Goal: Find specific page/section: Find specific page/section

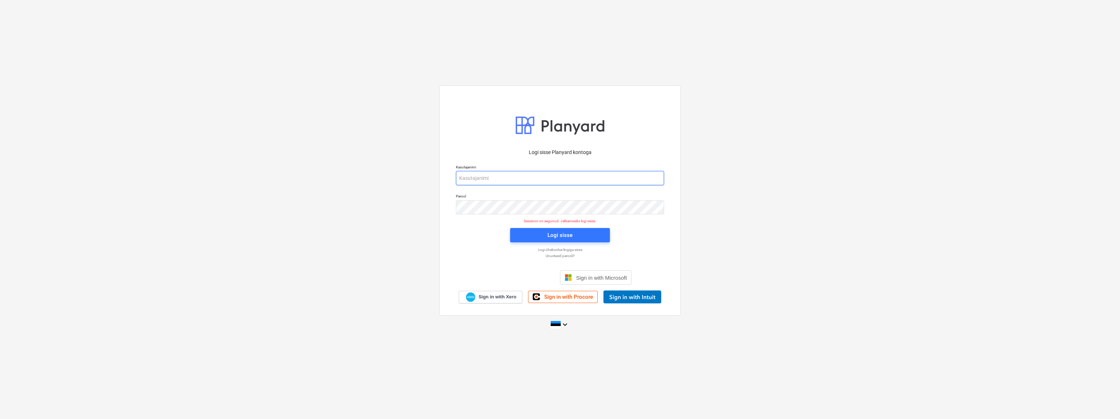
click at [522, 183] on input "email" at bounding box center [560, 178] width 208 height 14
type input "[EMAIL_ADDRESS][DOMAIN_NAME]"
click at [543, 235] on span "Logi sisse" at bounding box center [560, 234] width 83 height 9
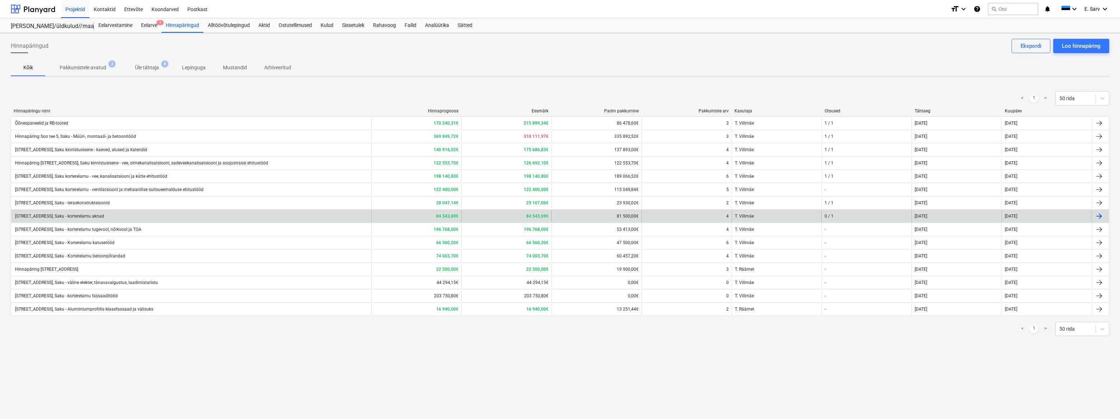
click at [98, 215] on div "[STREET_ADDRESS], Saku - korterelamu aknad" at bounding box center [59, 216] width 90 height 5
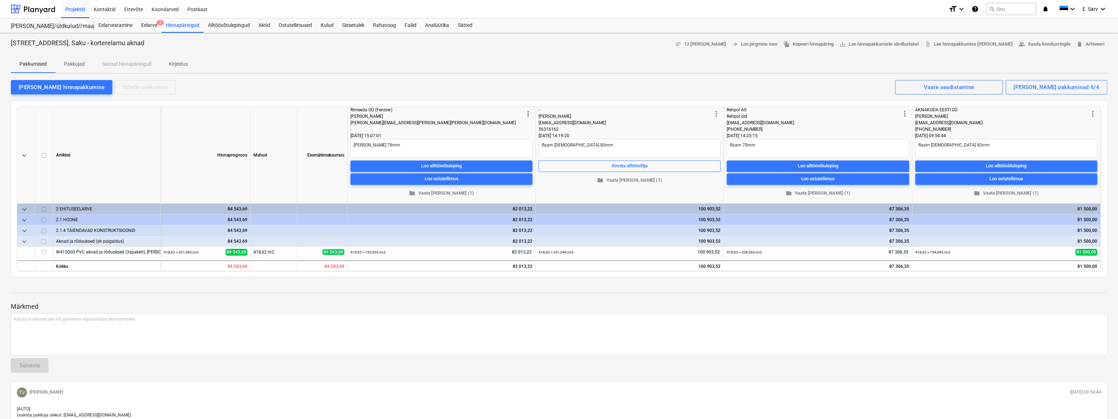
type textarea "x"
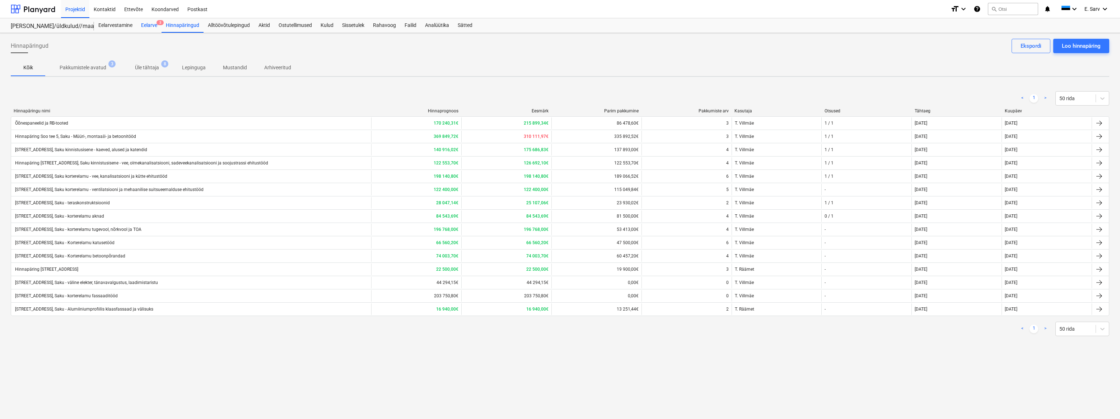
click at [153, 25] on div "Eelarve 3" at bounding box center [149, 25] width 25 height 14
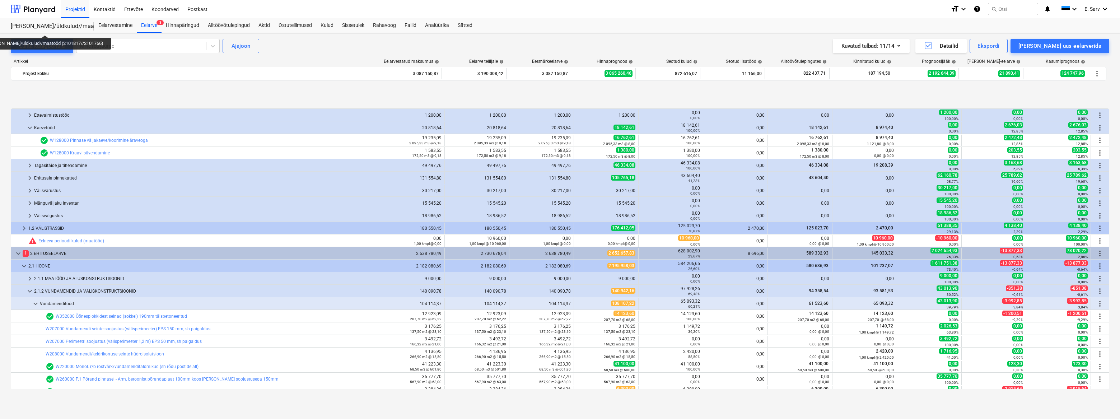
scroll to position [284, 0]
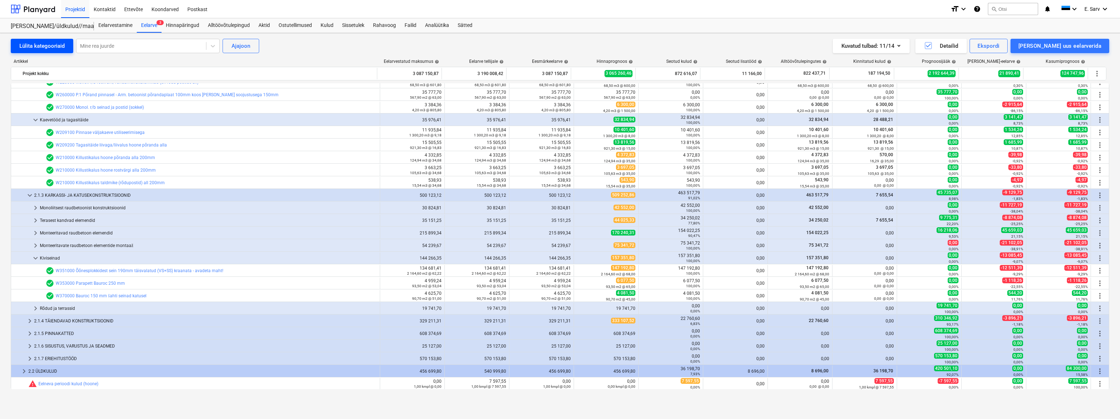
click at [33, 47] on div "Lülita kategooriaid" at bounding box center [41, 45] width 45 height 9
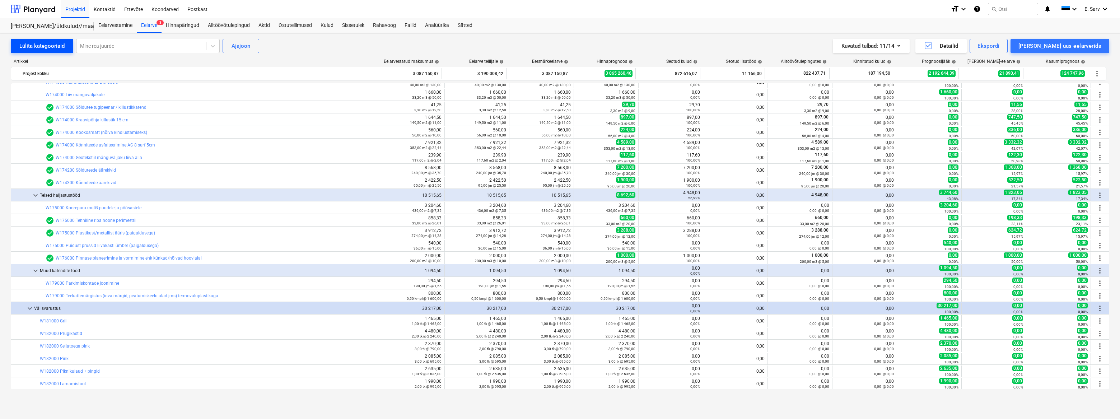
click at [33, 47] on div "Lülita kategooriaid" at bounding box center [41, 45] width 45 height 9
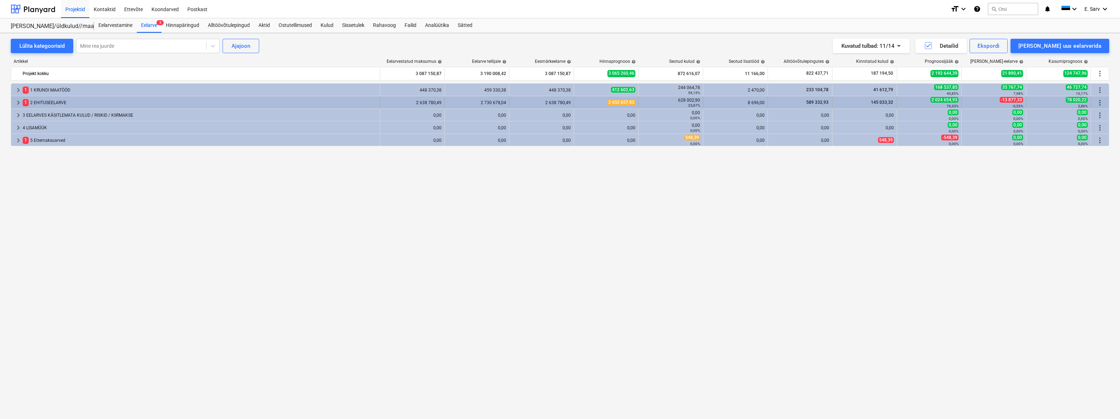
click at [40, 99] on div "1 2 EHITUSEELARVE" at bounding box center [200, 102] width 354 height 11
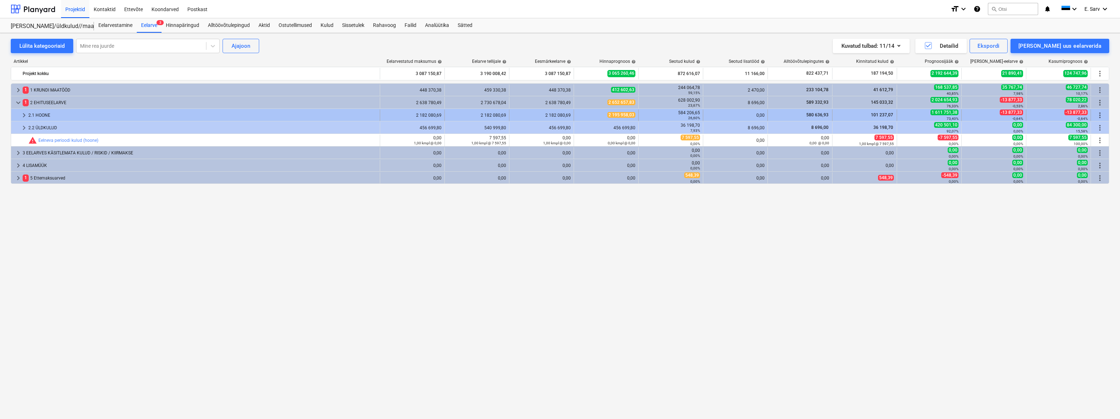
click at [25, 115] on span "keyboard_arrow_right" at bounding box center [24, 115] width 9 height 9
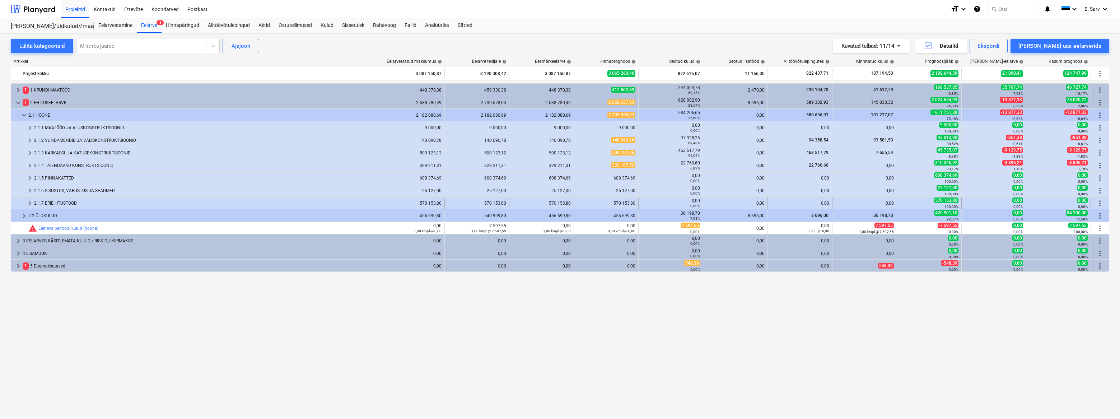
click at [51, 202] on div "2.1.7 ERIEHITUSTÖÖD" at bounding box center [205, 202] width 343 height 11
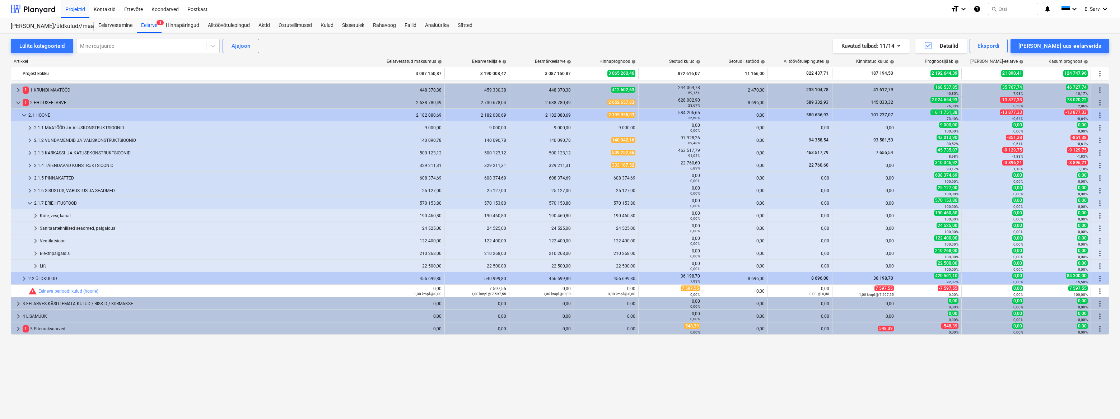
click at [51, 202] on div "2.1.7 ERIEHITUSTÖÖD" at bounding box center [205, 202] width 343 height 11
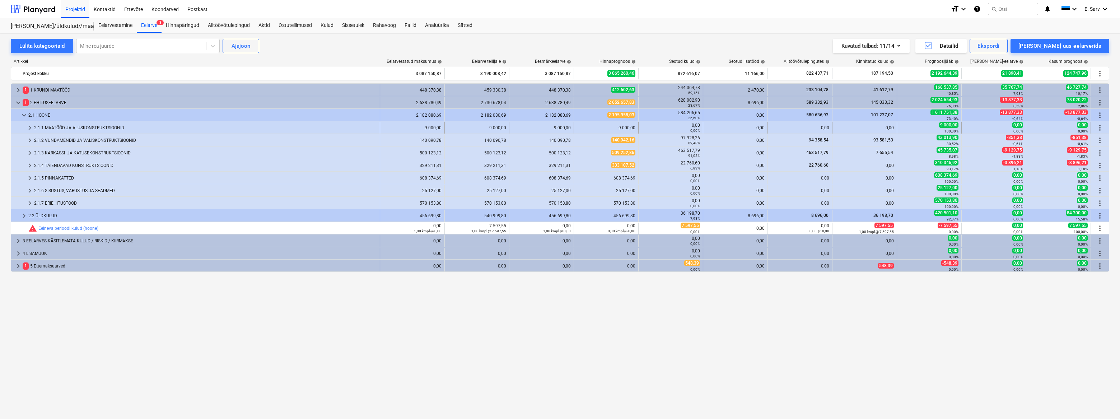
click at [56, 127] on div "2.1.1 MAATÖÖD JA ALUSKONSTRUKTSIOONID" at bounding box center [205, 127] width 343 height 11
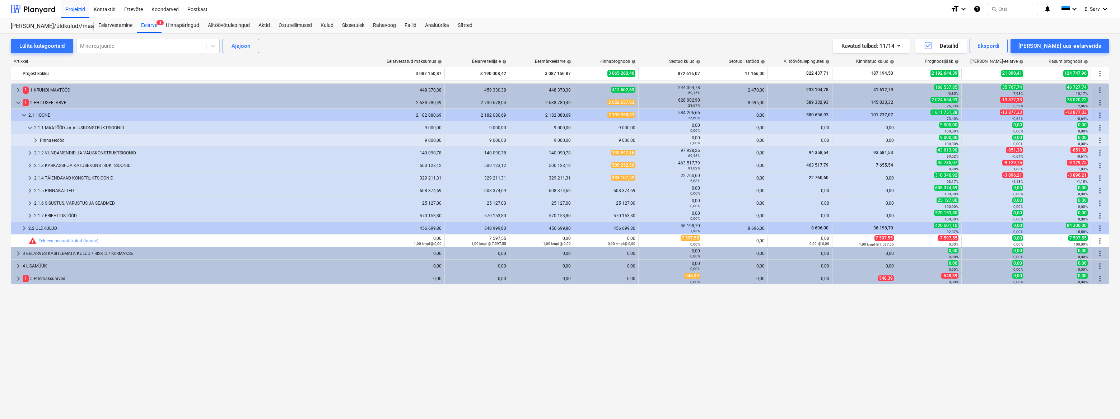
click at [56, 127] on div "2.1.1 MAATÖÖD JA ALUSKONSTRUKTSIOONID" at bounding box center [205, 127] width 343 height 11
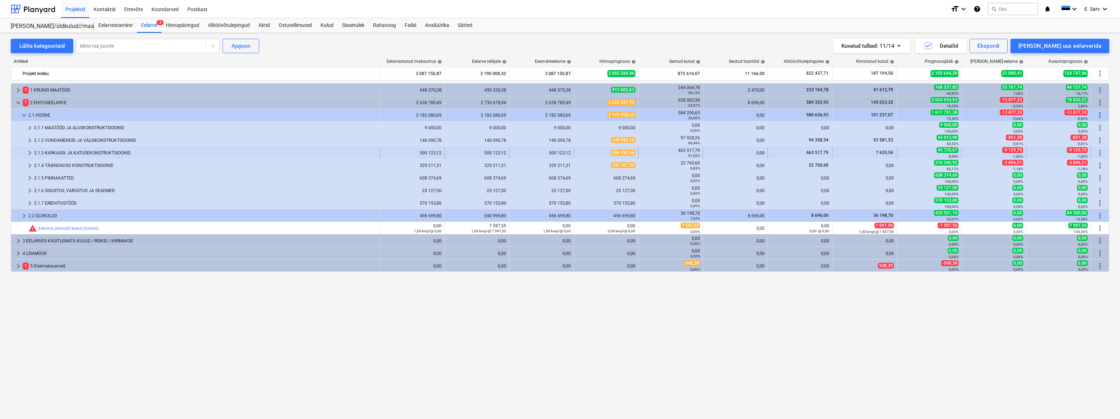
click at [54, 152] on div "2.1.3 KARKASSI- JA KATUSEKONSTRUKTSIOONID" at bounding box center [205, 152] width 343 height 11
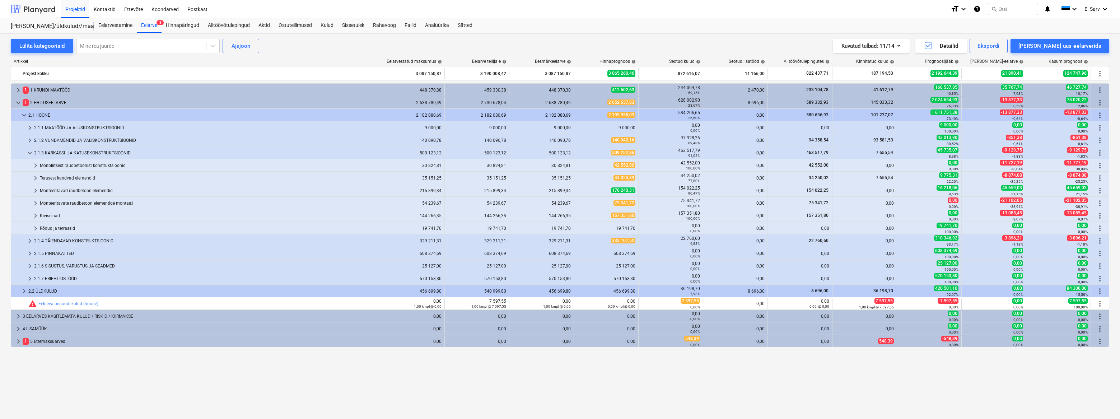
click at [30, 10] on div at bounding box center [33, 9] width 45 height 18
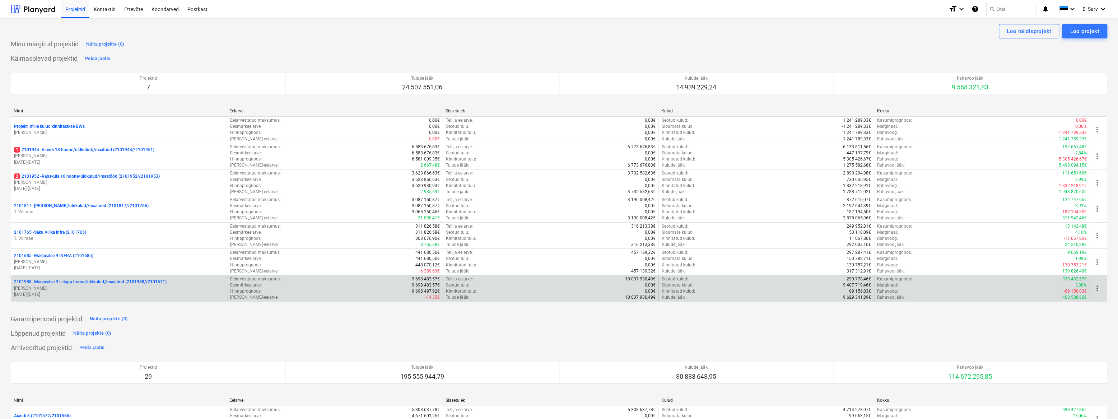
click at [53, 284] on p "2101988 - Mäepealse 9 I etapp hoone/üldkulud//maatööd (2101988//2101671)" at bounding box center [90, 282] width 153 height 6
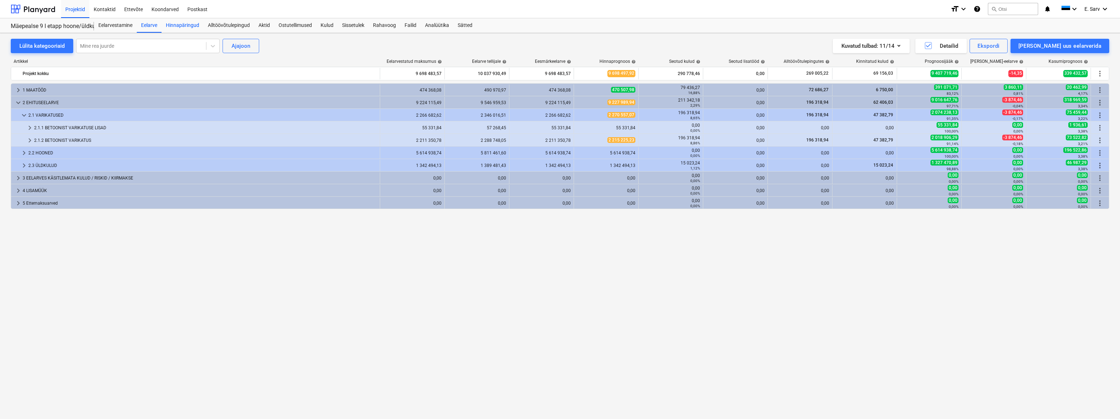
click at [188, 25] on div "Hinnapäringud" at bounding box center [183, 25] width 42 height 14
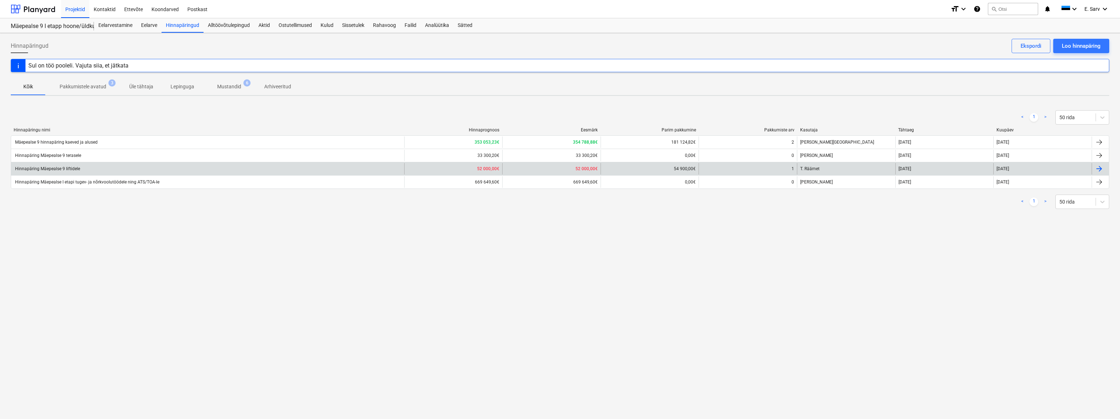
click at [69, 170] on div "Hinnapäring Mäepealse 9 liftidele" at bounding box center [47, 168] width 66 height 5
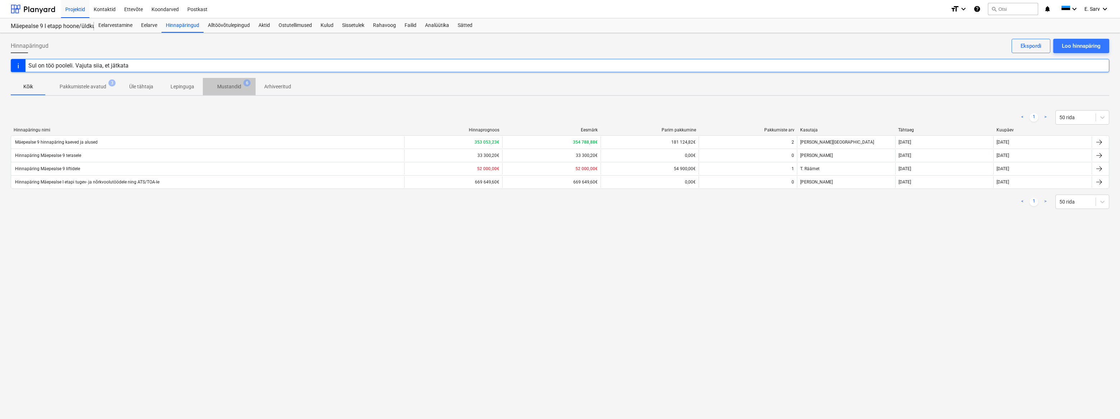
click at [231, 86] on p "Mustandid" at bounding box center [229, 87] width 24 height 8
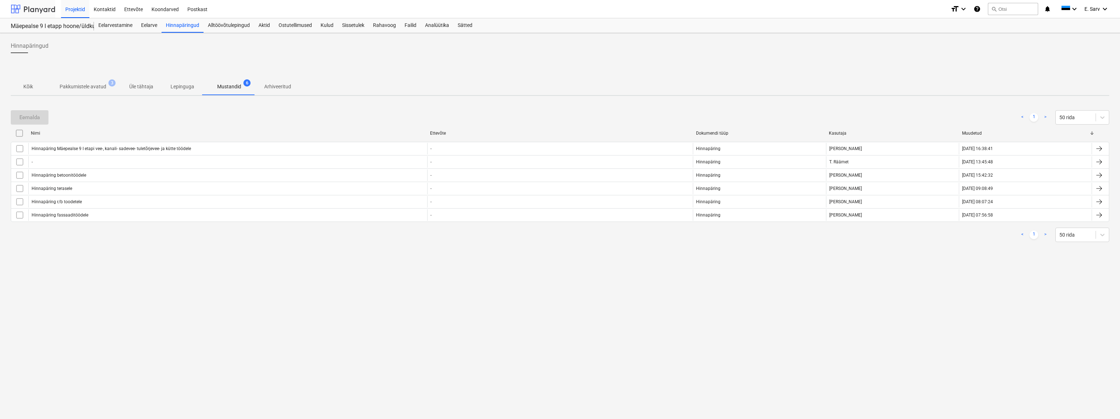
click at [46, 12] on div at bounding box center [33, 9] width 45 height 18
